Goal: Information Seeking & Learning: Find contact information

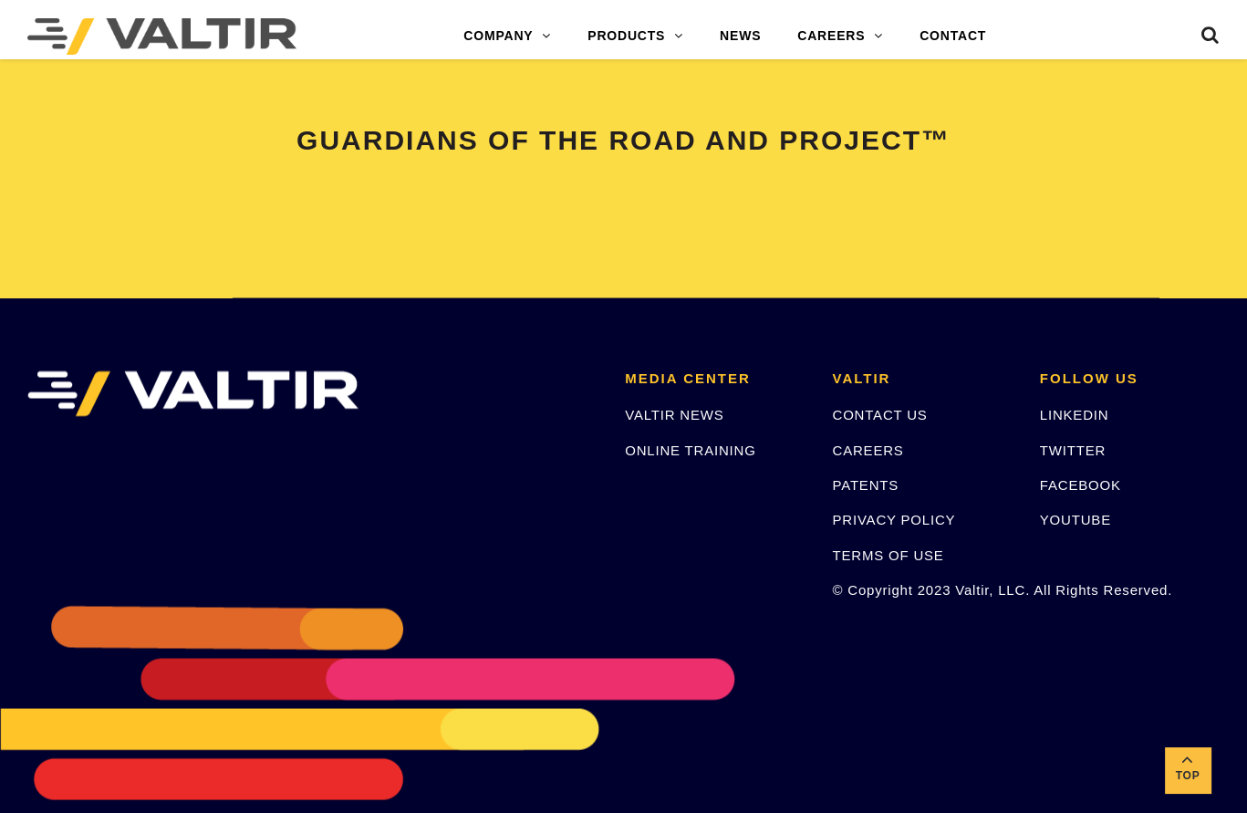
scroll to position [3917, 0]
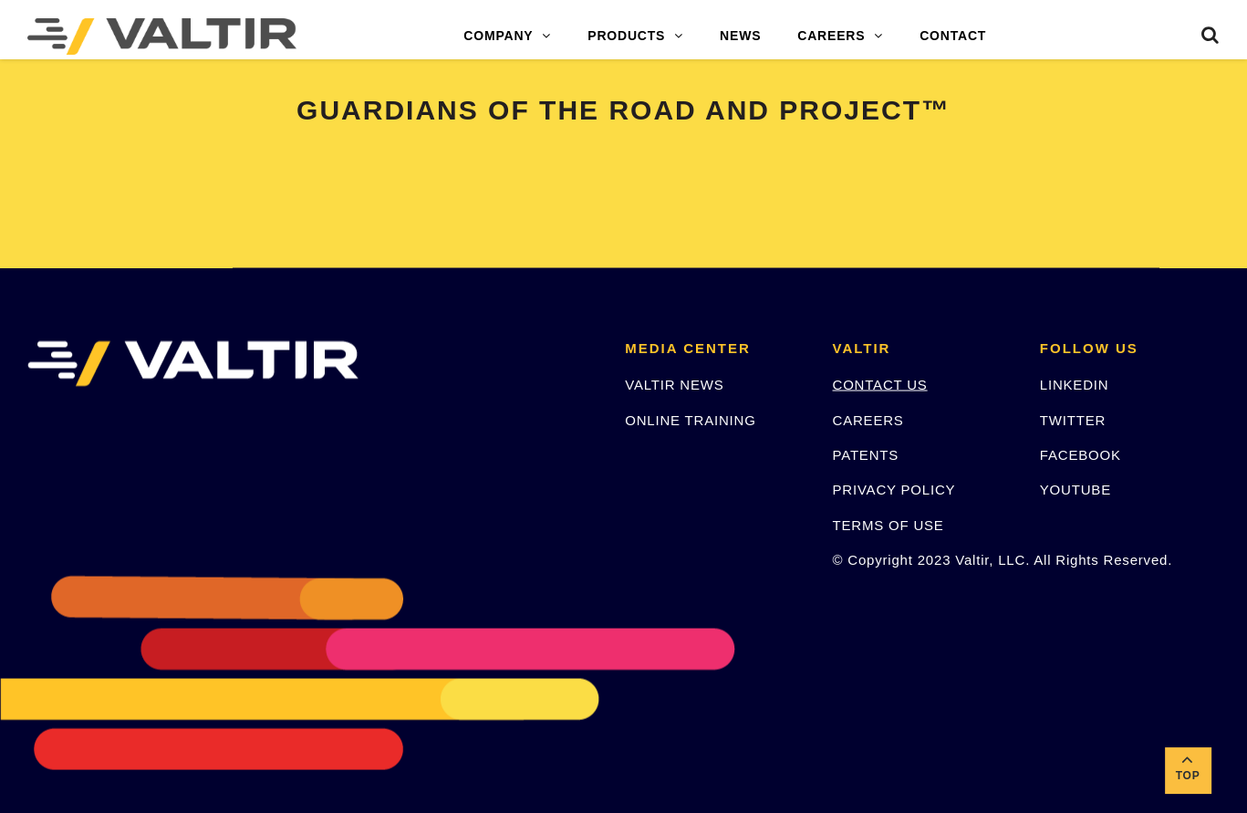
click at [864, 379] on link "CONTACT US" at bounding box center [879, 384] width 95 height 16
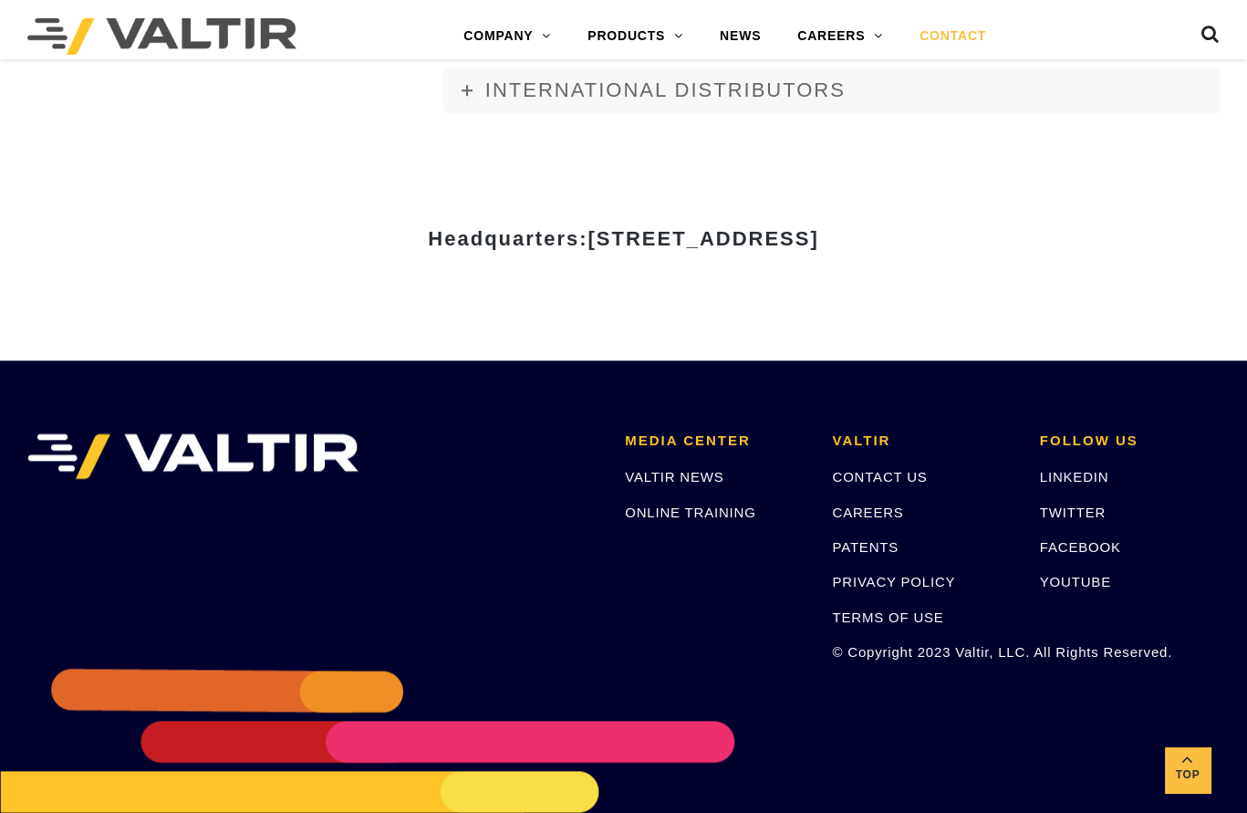
scroll to position [2365, 0]
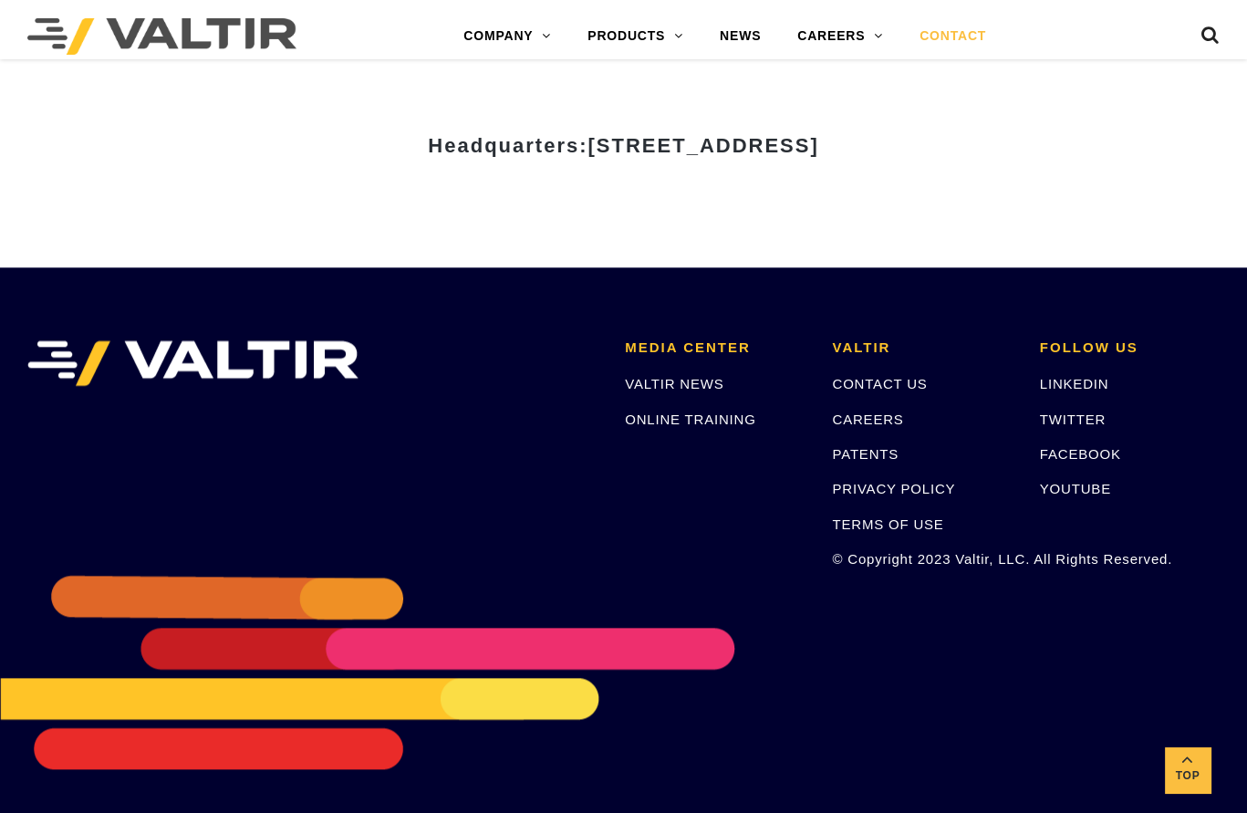
drag, startPoint x: 1030, startPoint y: 146, endPoint x: 413, endPoint y: 135, distance: 617.0
click at [413, 135] on h3 "Headquarters: [STREET_ADDRESS]" at bounding box center [624, 146] width 1068 height 22
drag, startPoint x: 413, startPoint y: 135, endPoint x: 435, endPoint y: 147, distance: 24.9
copy span "[STREET_ADDRESS]"
